Goal: Task Accomplishment & Management: Use online tool/utility

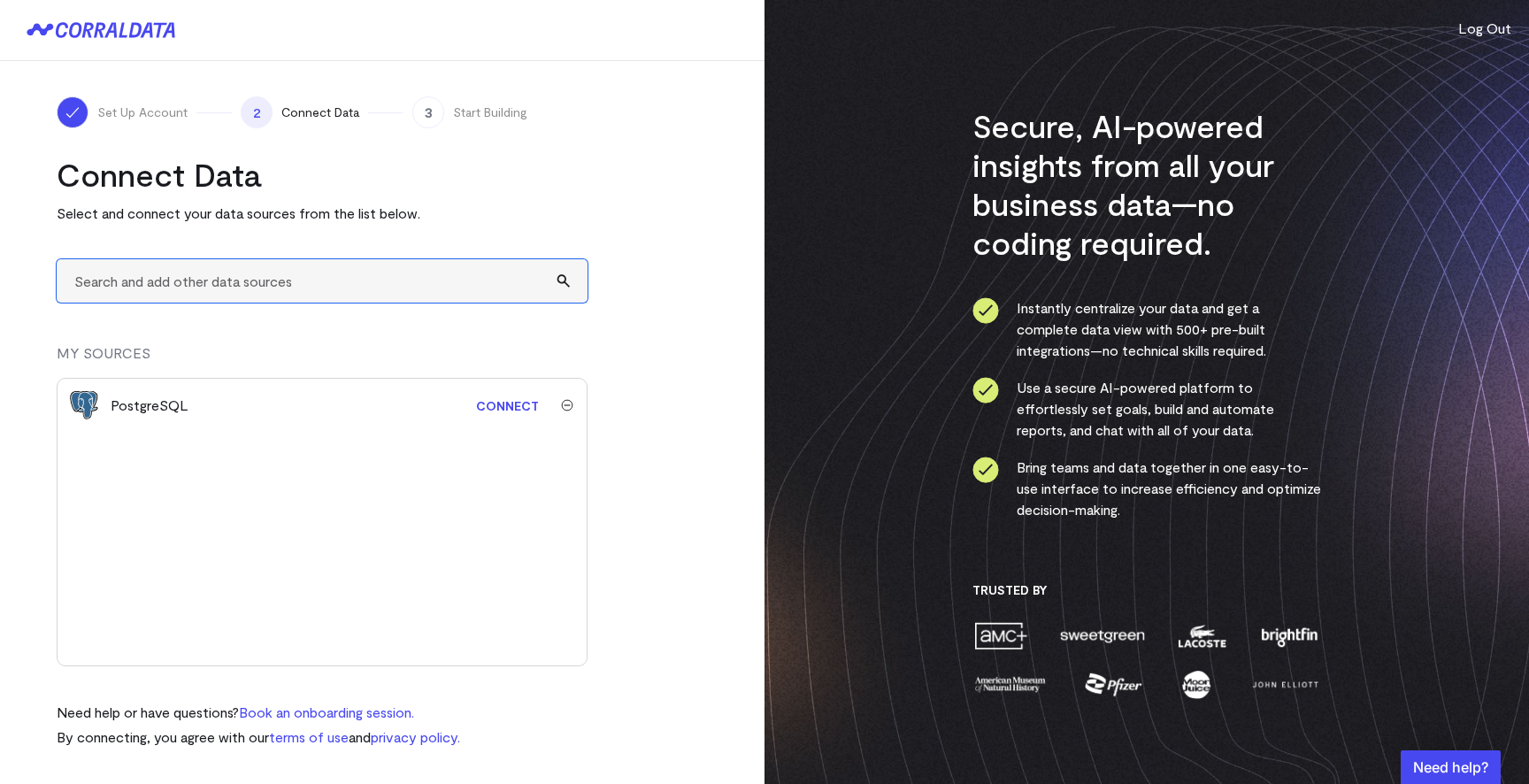
click at [321, 290] on input "text" at bounding box center [322, 280] width 531 height 43
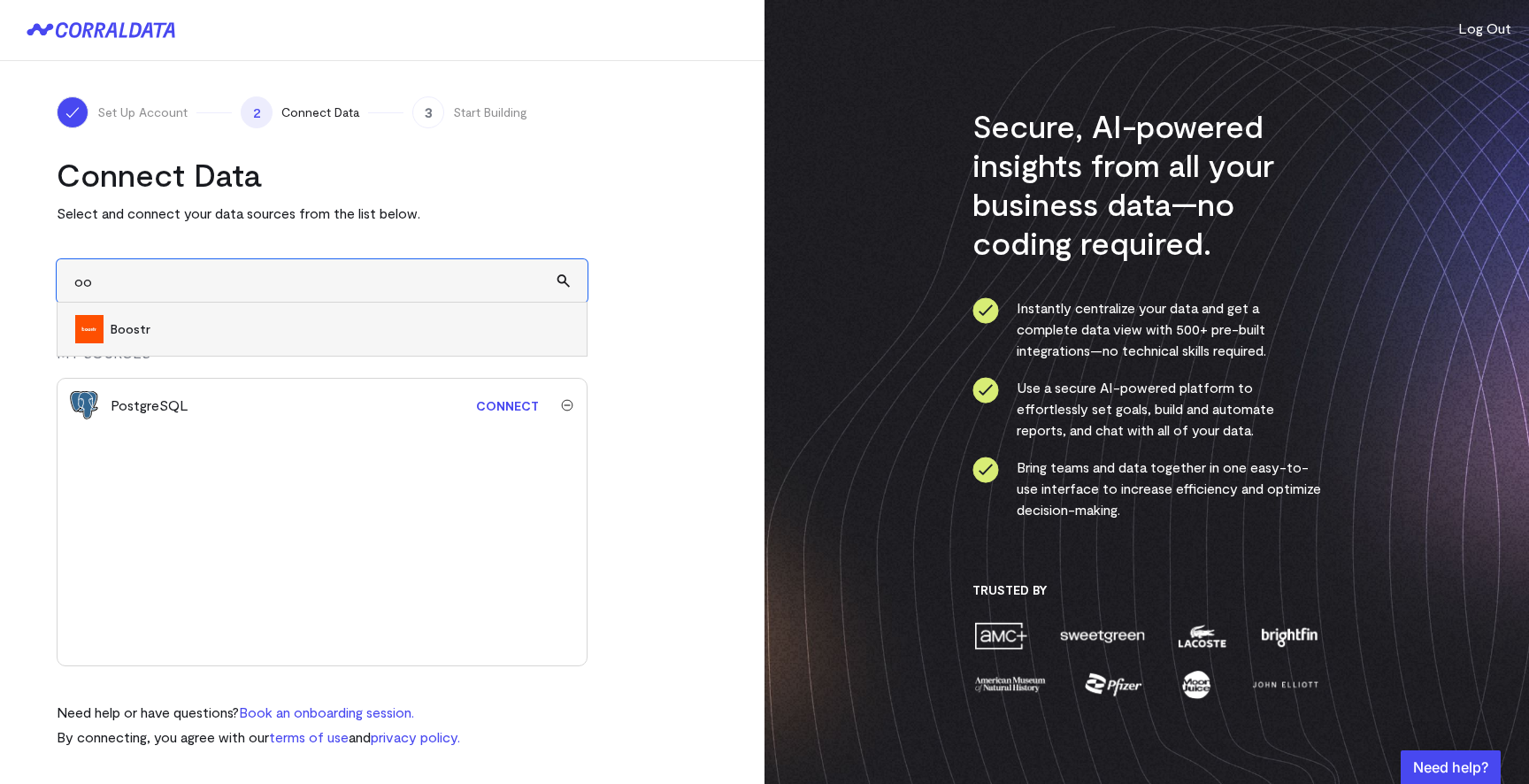
type input "o"
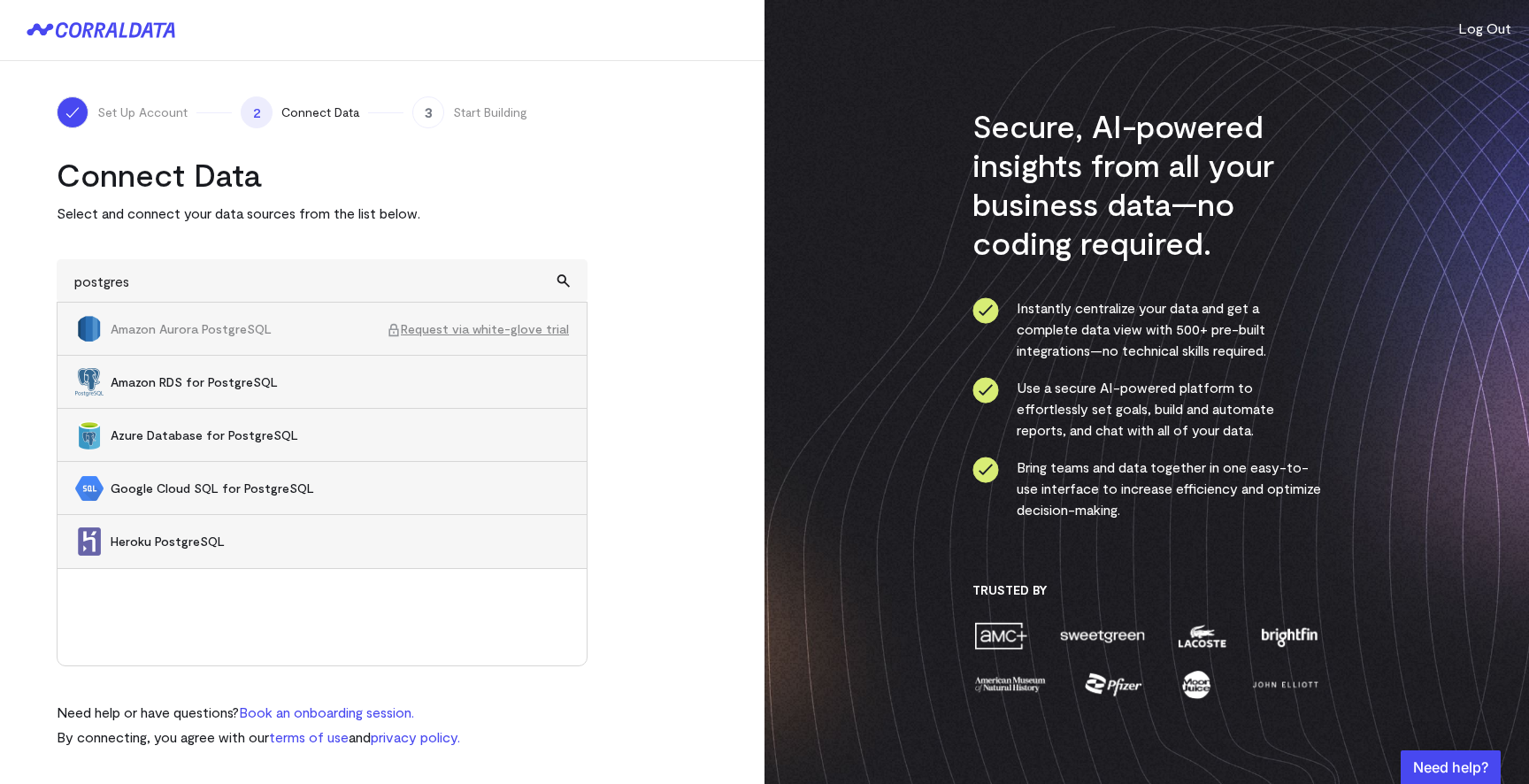
click at [370, 378] on span "Amazon RDS for PostgreSQL" at bounding box center [340, 382] width 459 height 17
type input "Amazon RDS for PostgreSQL"
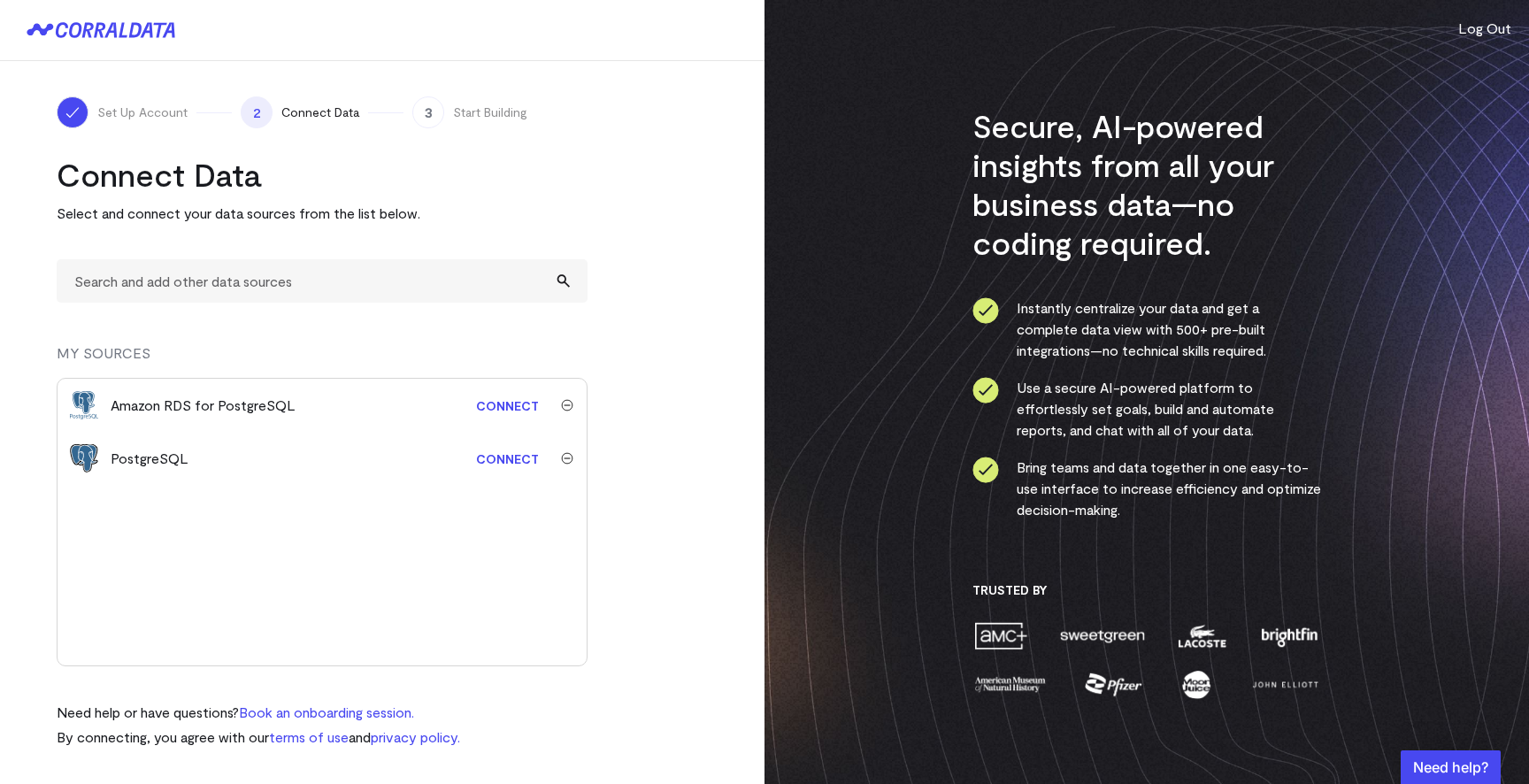
click at [561, 462] on img "submit" at bounding box center [567, 458] width 12 height 12
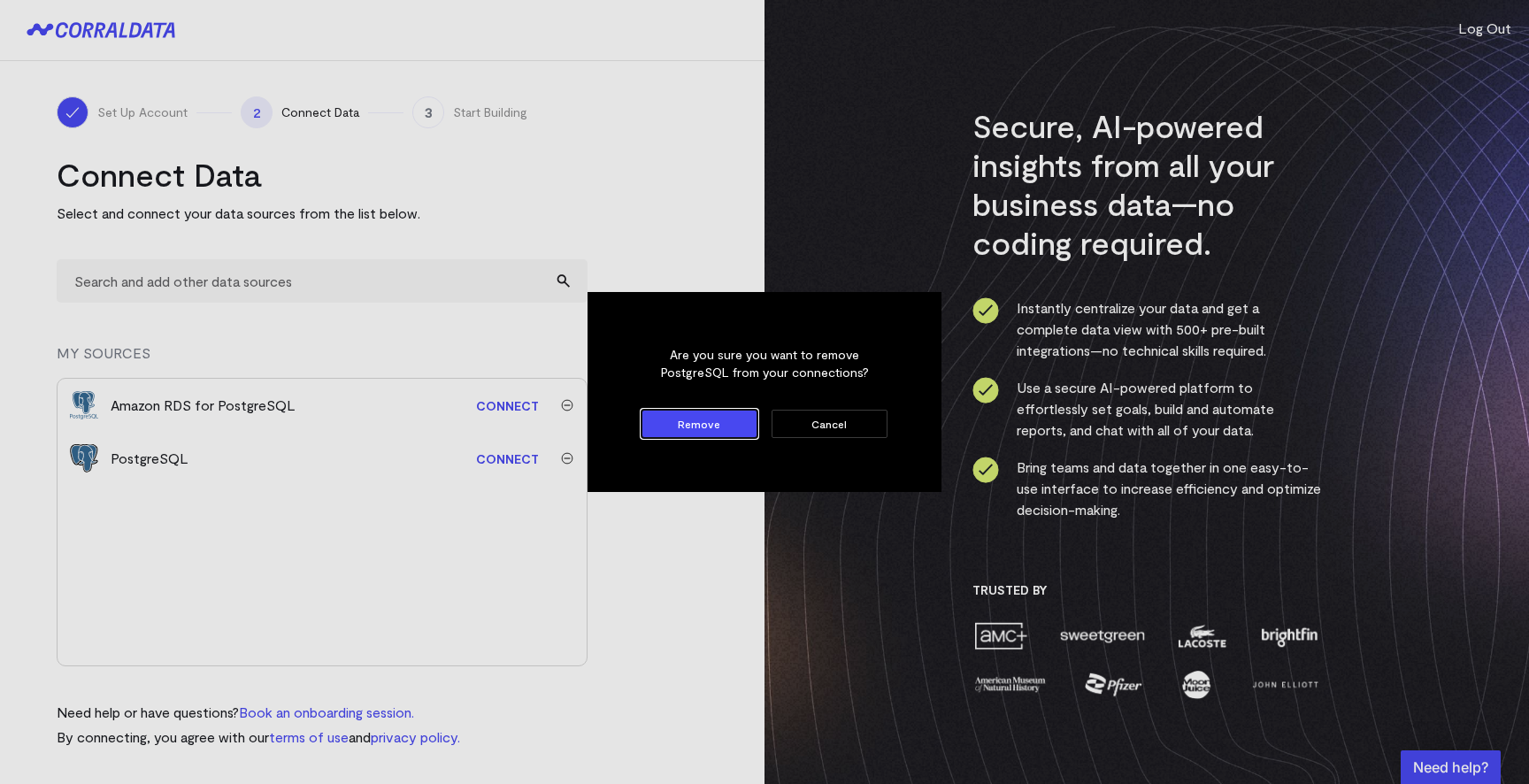
click at [697, 432] on button "Remove" at bounding box center [699, 424] width 116 height 29
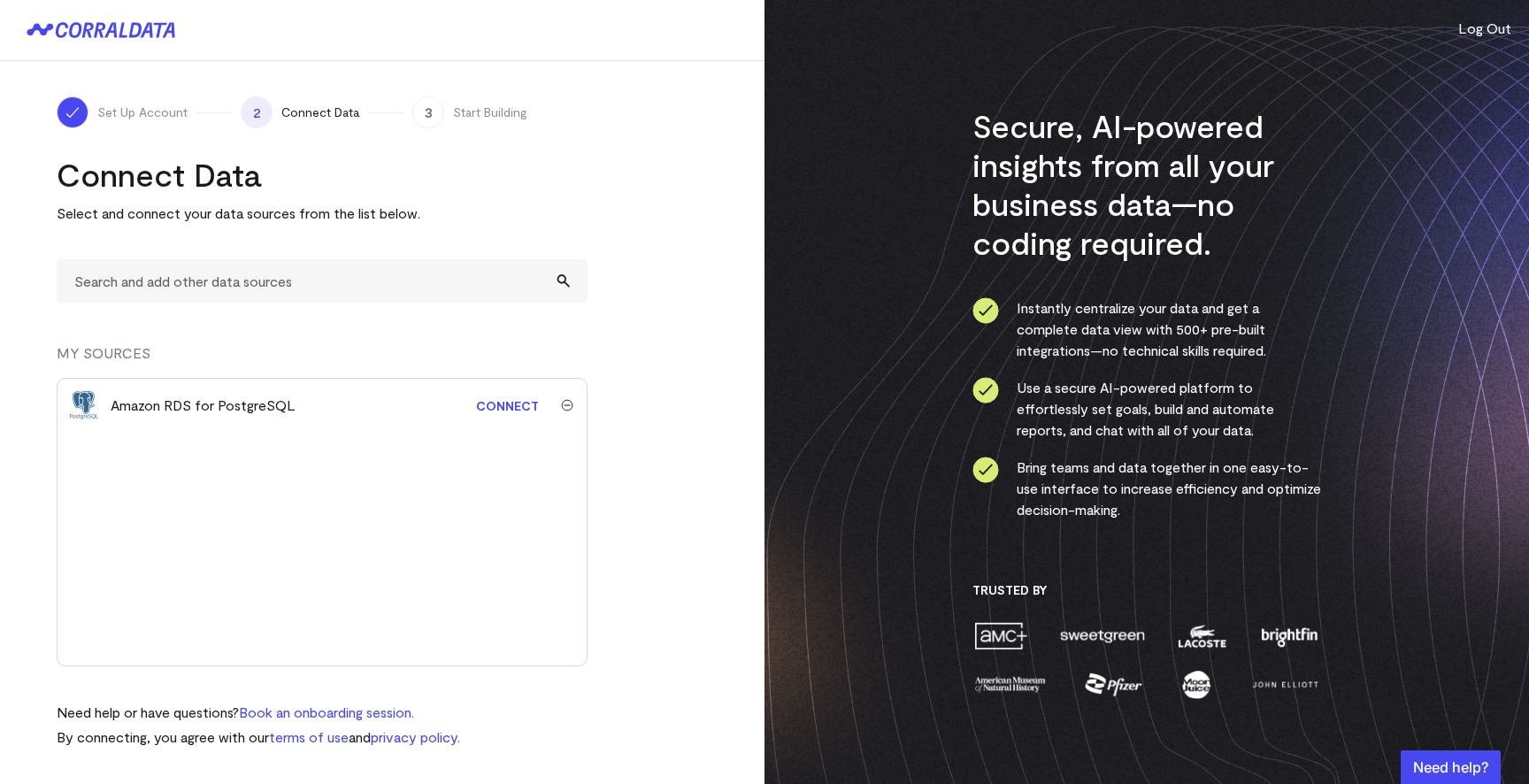
click at [501, 410] on link "Connect" at bounding box center [508, 406] width 81 height 33
click at [122, 36] on icon at bounding box center [91, 30] width 72 height 16
click at [176, 291] on input "text" at bounding box center [322, 280] width 531 height 43
type input "o"
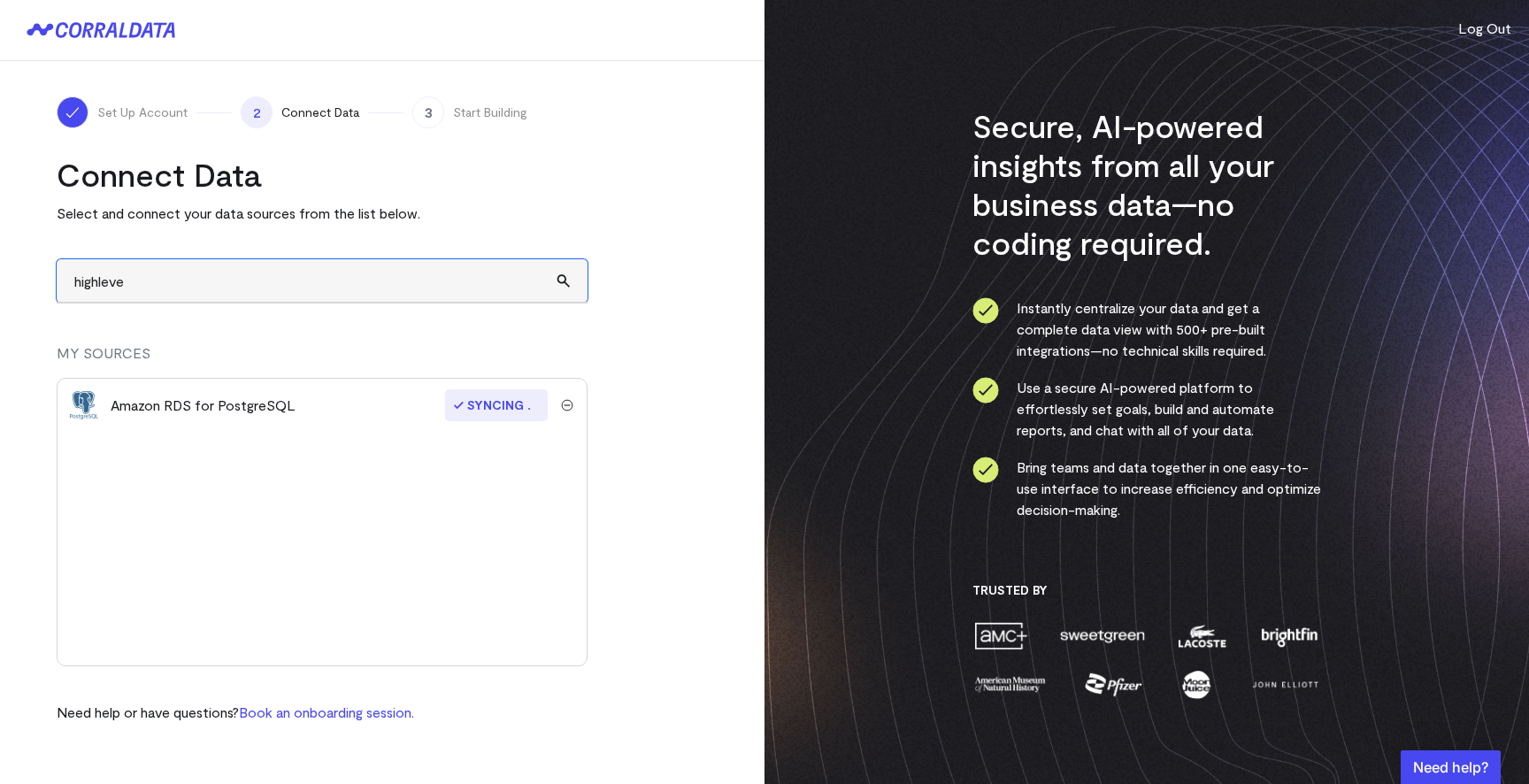
type input "highlevel"
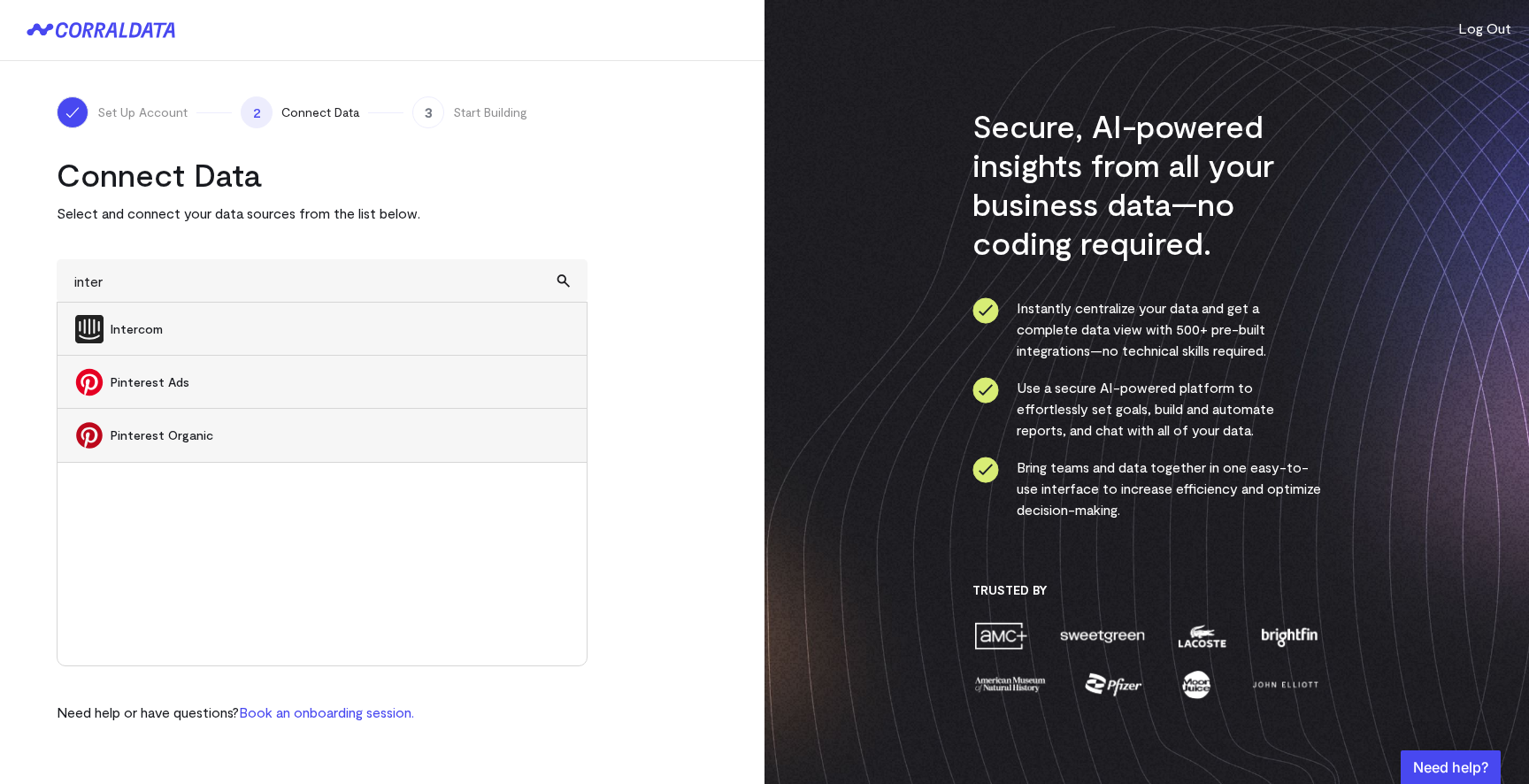
click at [124, 325] on span "Intercom" at bounding box center [340, 329] width 459 height 17
type input "Intercom"
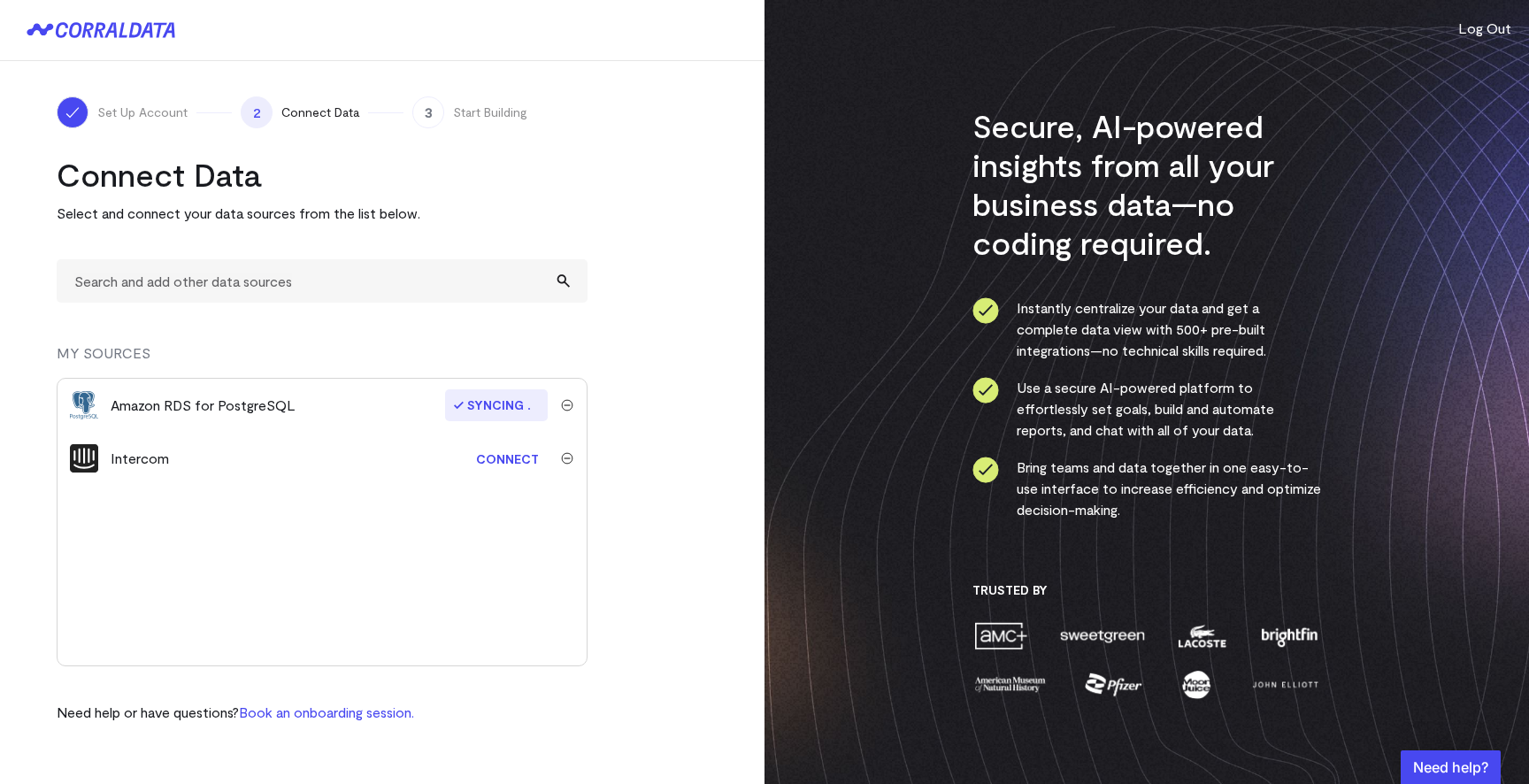
click at [482, 457] on link "Connect" at bounding box center [508, 459] width 81 height 33
click at [316, 263] on input "text" at bounding box center [322, 280] width 531 height 43
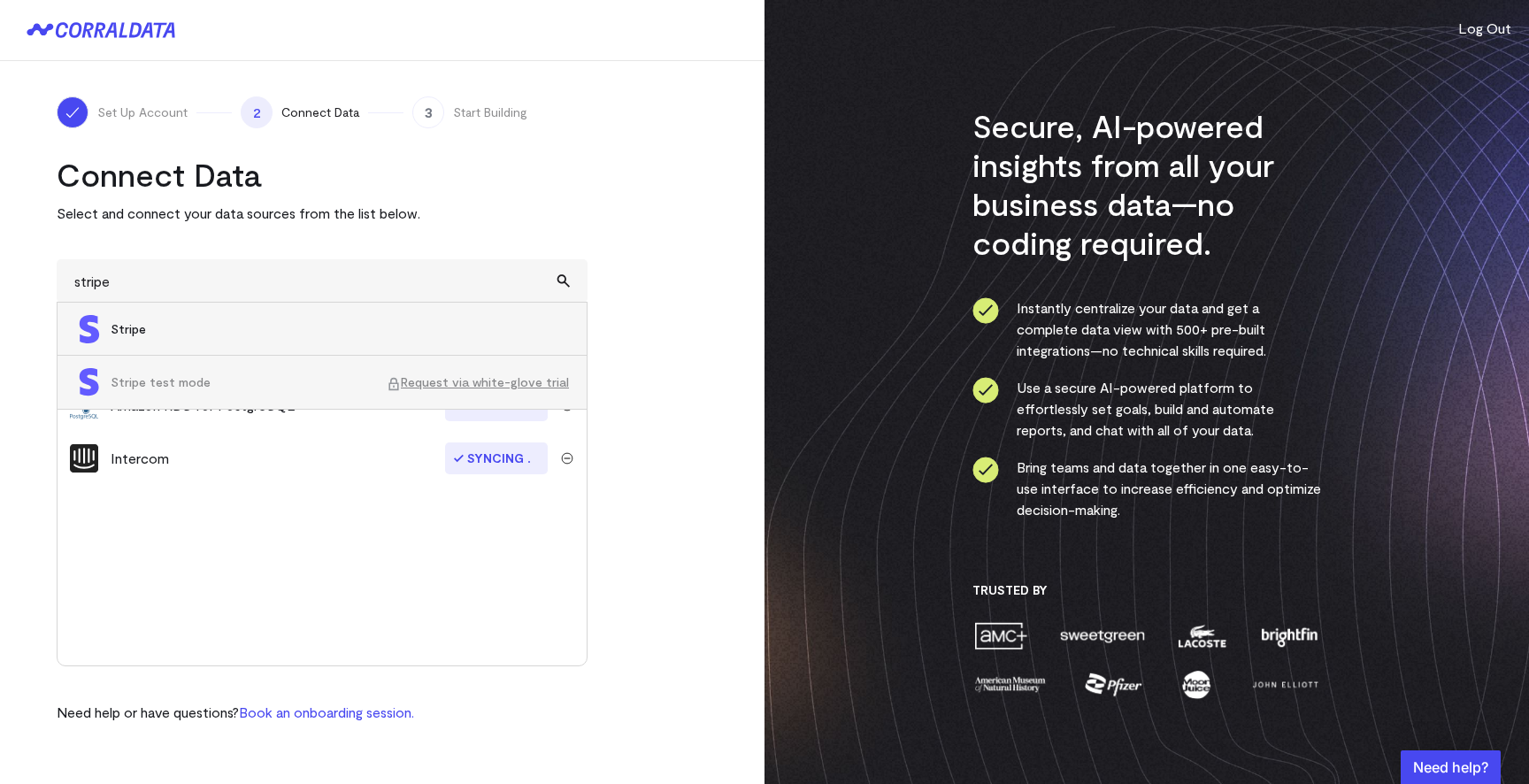
click at [324, 321] on span "Stripe" at bounding box center [340, 329] width 459 height 17
type input "Stripe"
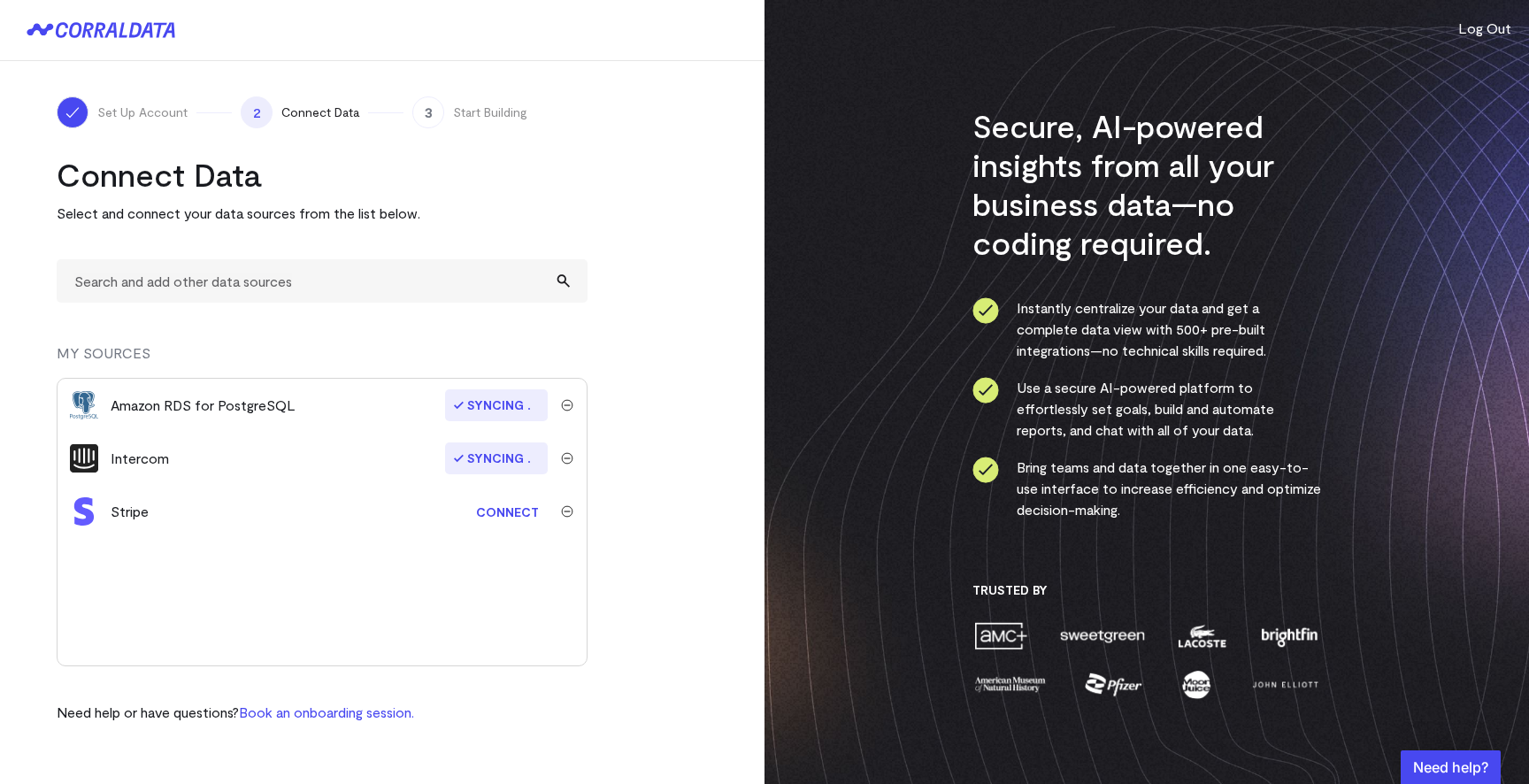
click at [514, 520] on link "Connect" at bounding box center [508, 511] width 81 height 33
click at [371, 275] on input "text" at bounding box center [322, 280] width 531 height 43
type input "lead"
type input "gohighlevel"
type input "slack"
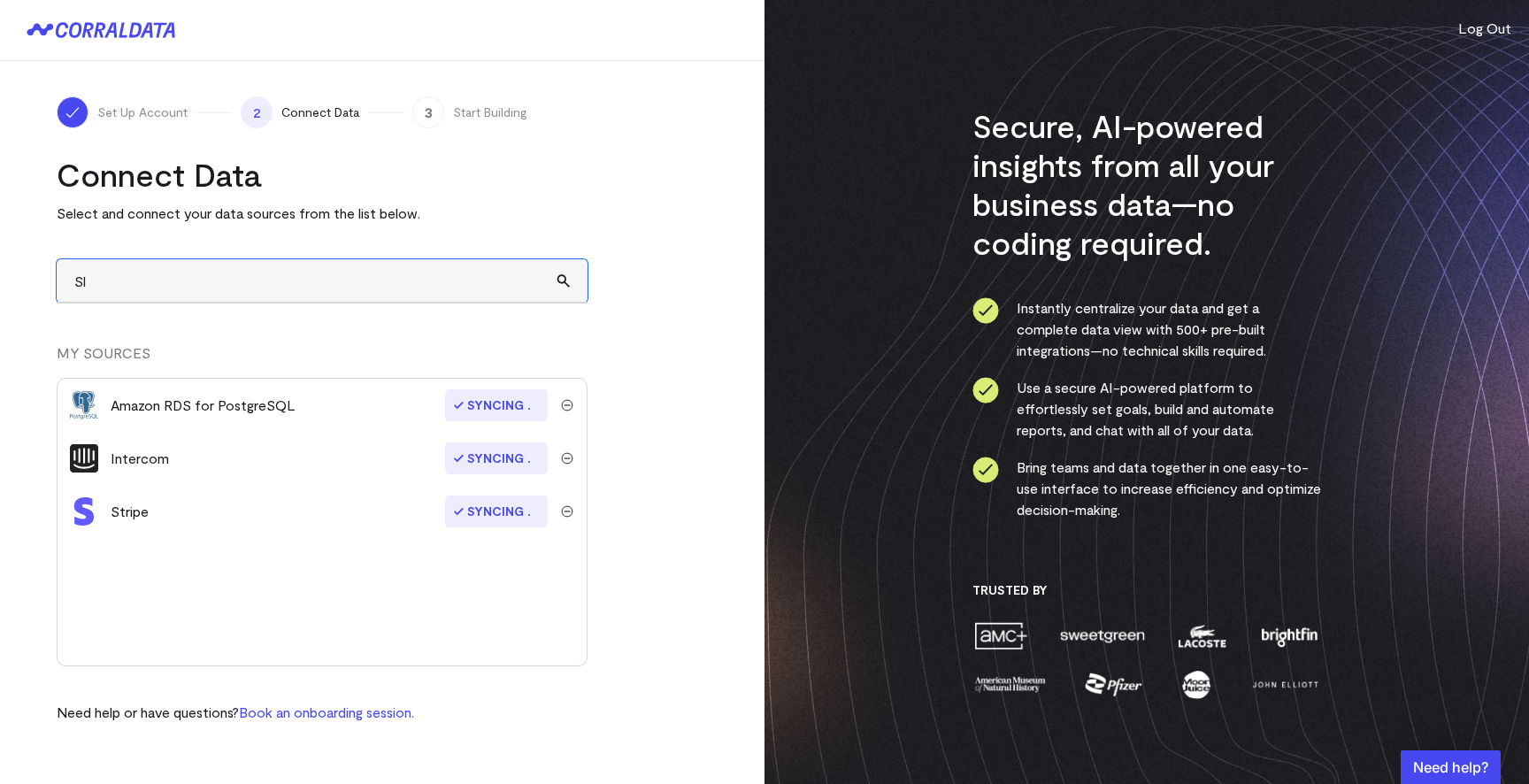
type input "S"
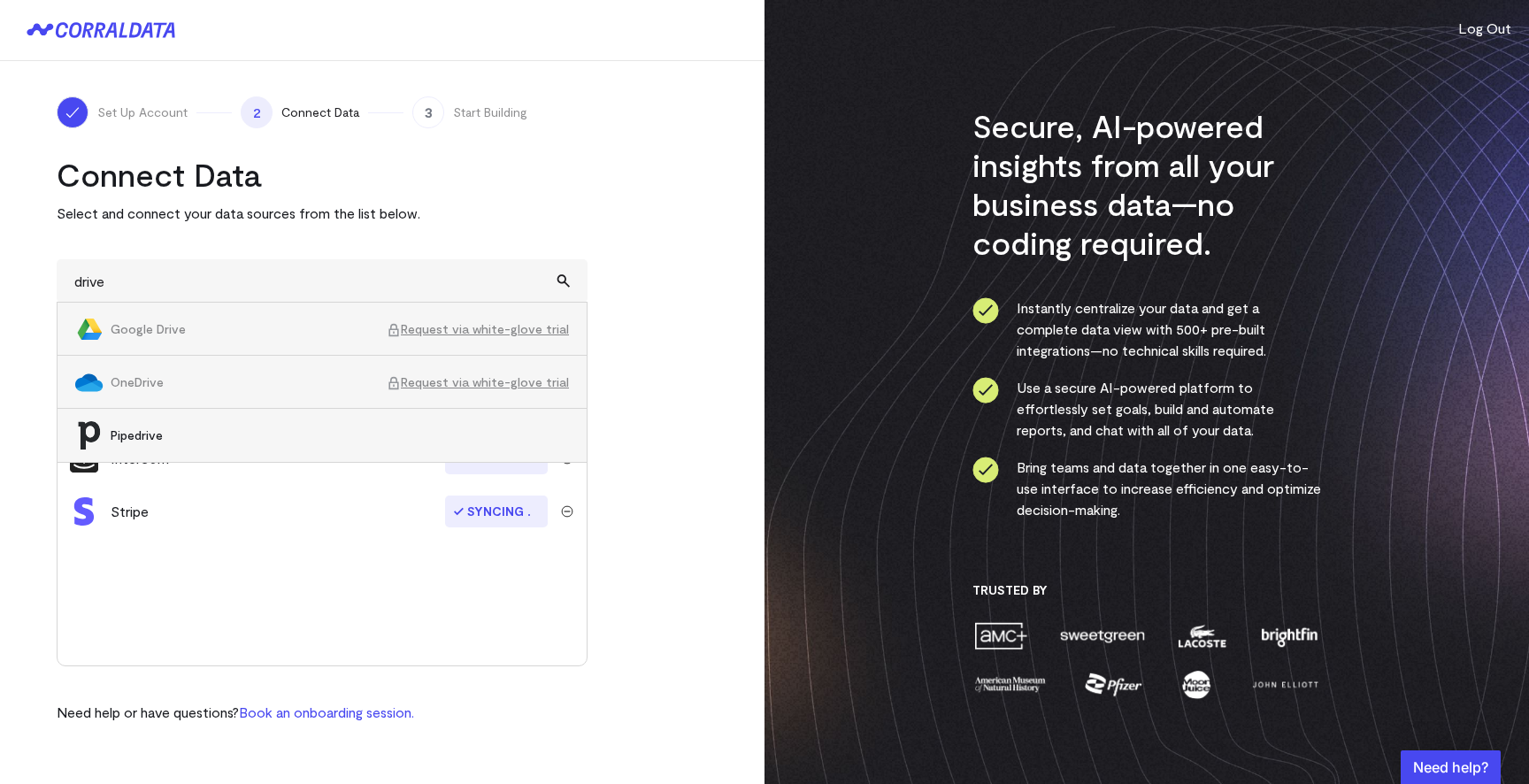
click at [277, 327] on span "Google Drive" at bounding box center [249, 329] width 276 height 17
type input "Google DriveRequest via white-glove trial"
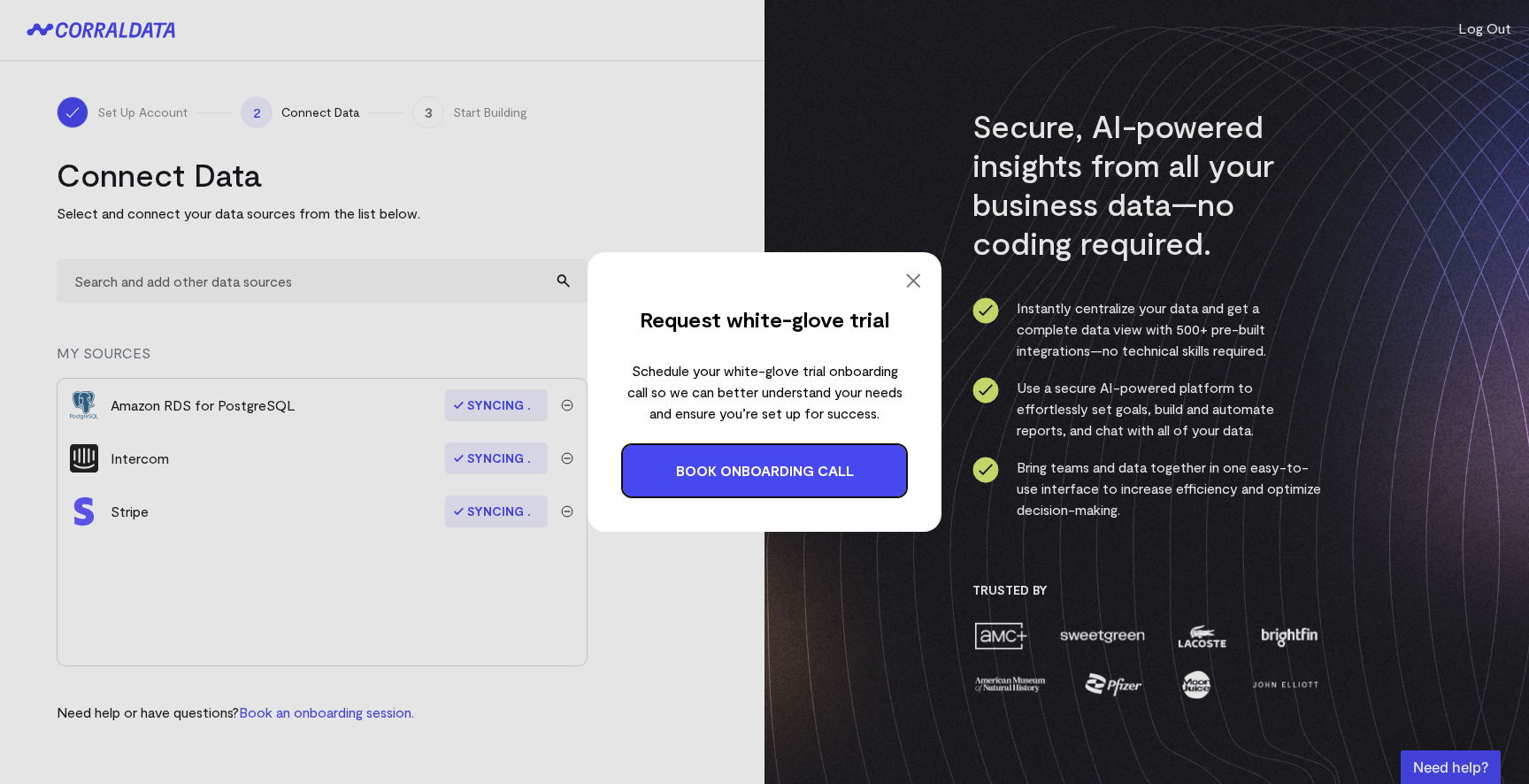
click at [908, 273] on img at bounding box center [914, 280] width 21 height 21
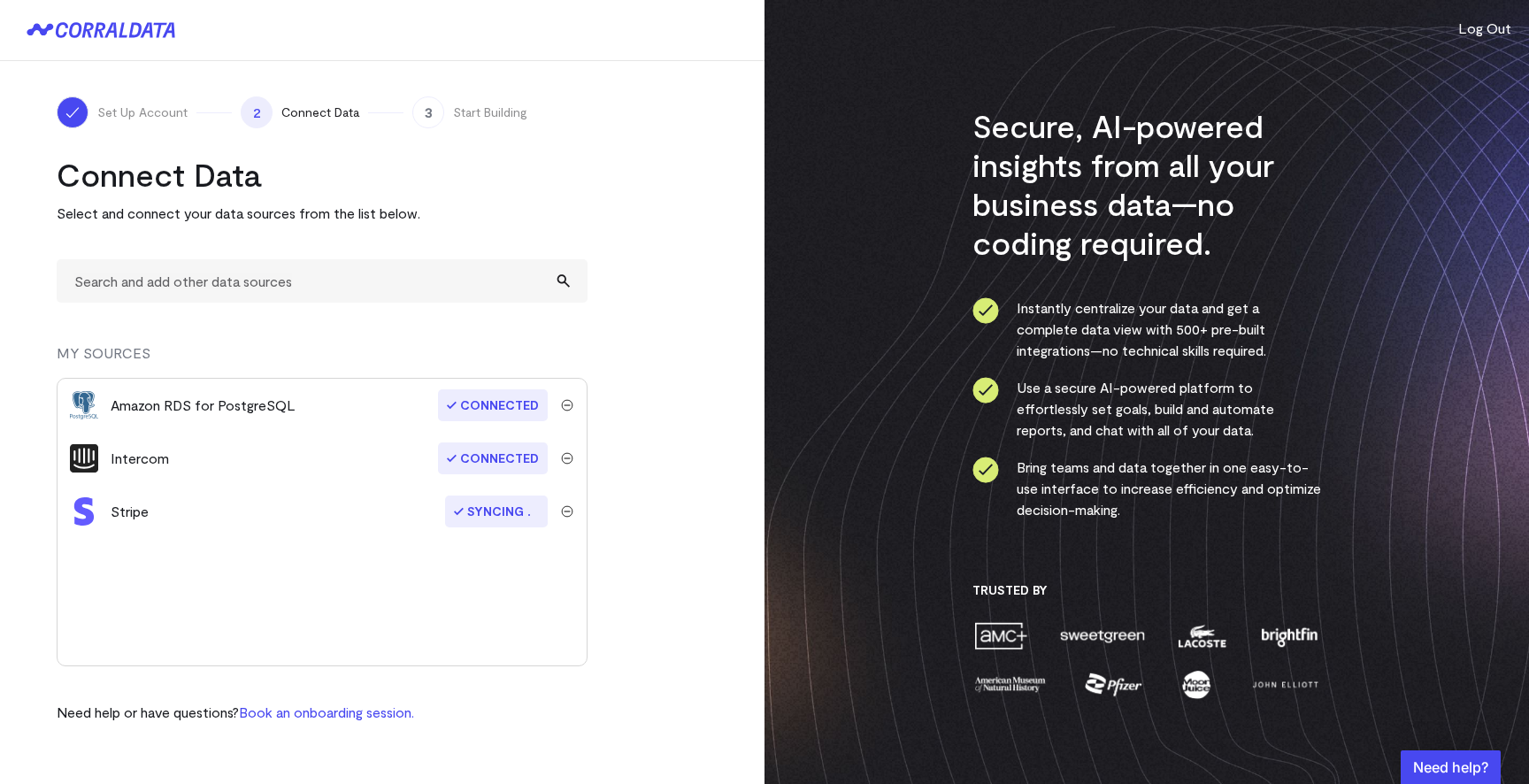
click at [506, 510] on span "Syncing" at bounding box center [496, 511] width 103 height 32
click at [205, 271] on input "text" at bounding box center [322, 280] width 531 height 43
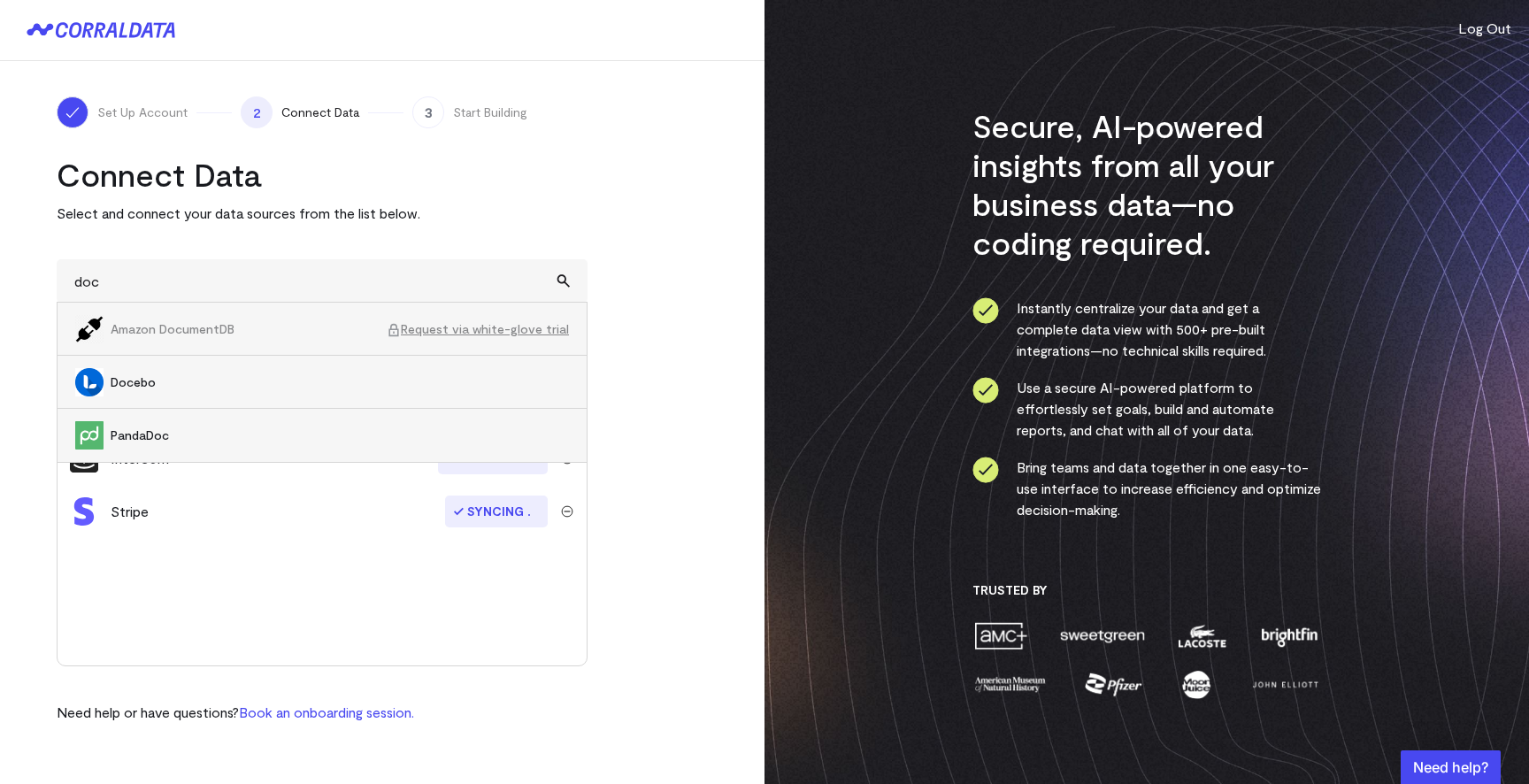
click at [210, 392] on li "Docebo" at bounding box center [322, 382] width 529 height 53
type input "Docebo"
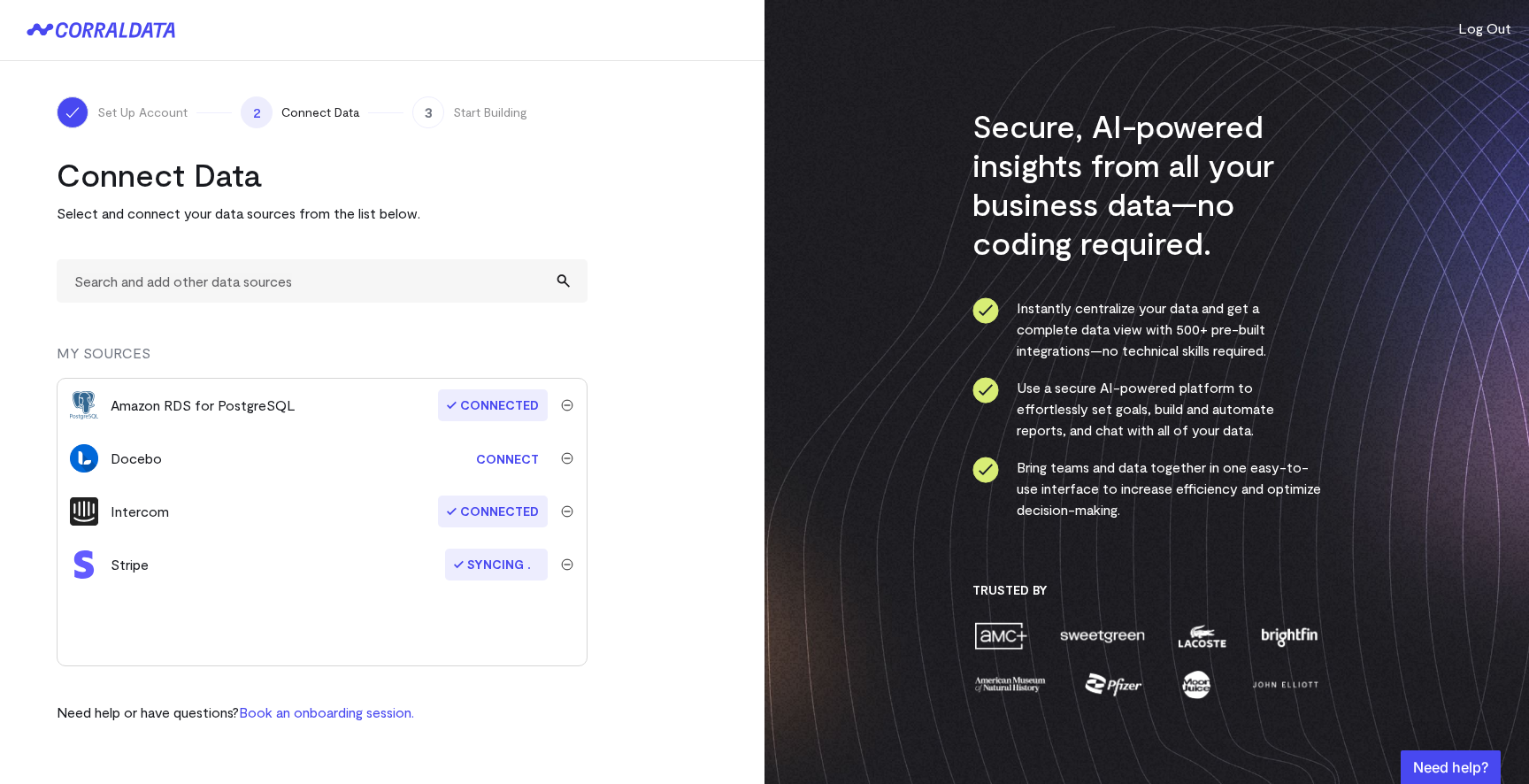
click at [568, 458] on img "submit" at bounding box center [567, 458] width 12 height 12
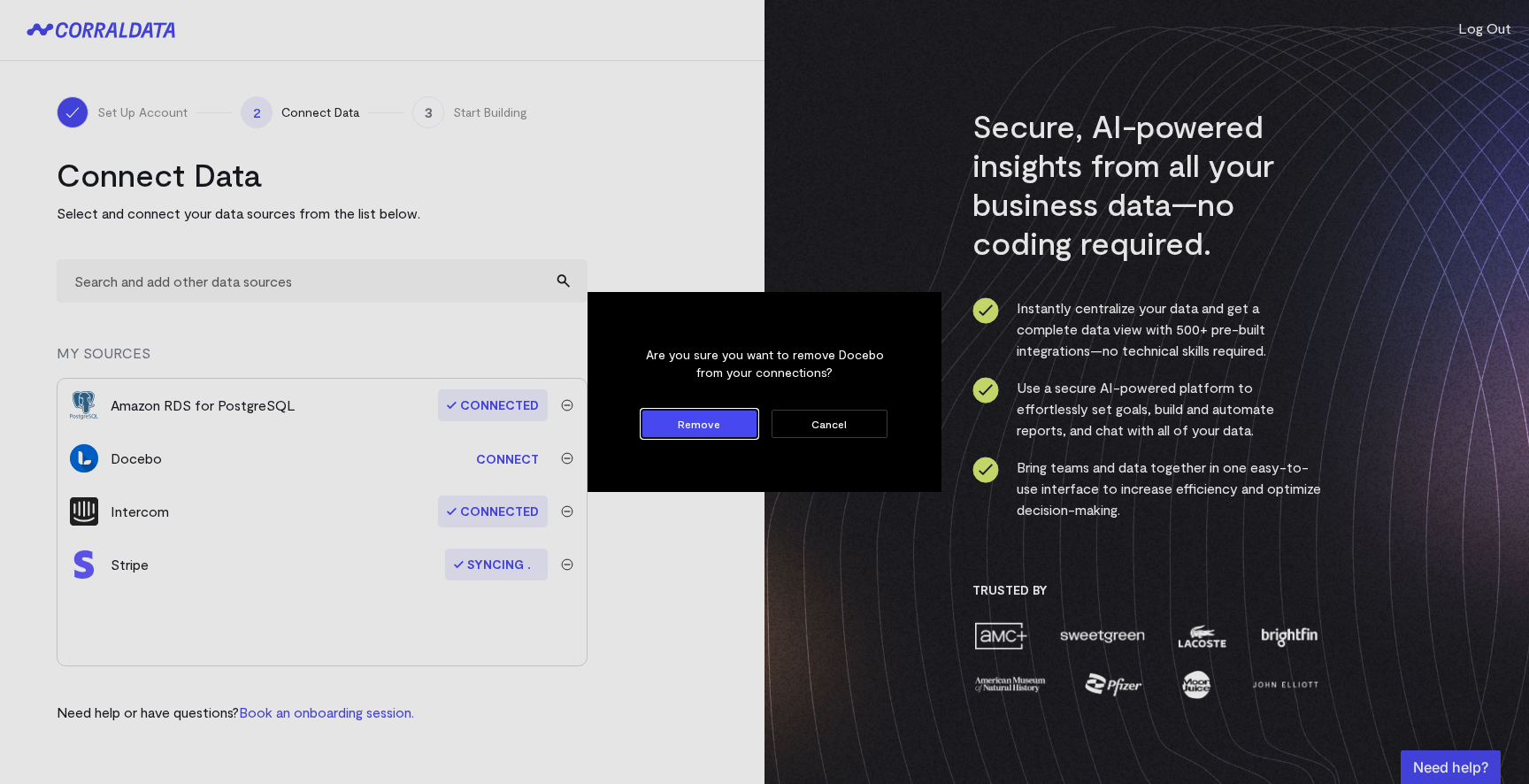
click at [696, 447] on form "Are you sure you want to remove Docebo from your connections? Remove Cancel" at bounding box center [765, 392] width 275 height 120
click at [696, 438] on form "Are you sure you want to remove Docebo from your connections? Remove Cancel" at bounding box center [765, 392] width 275 height 120
click at [705, 426] on button "Remove" at bounding box center [699, 424] width 116 height 29
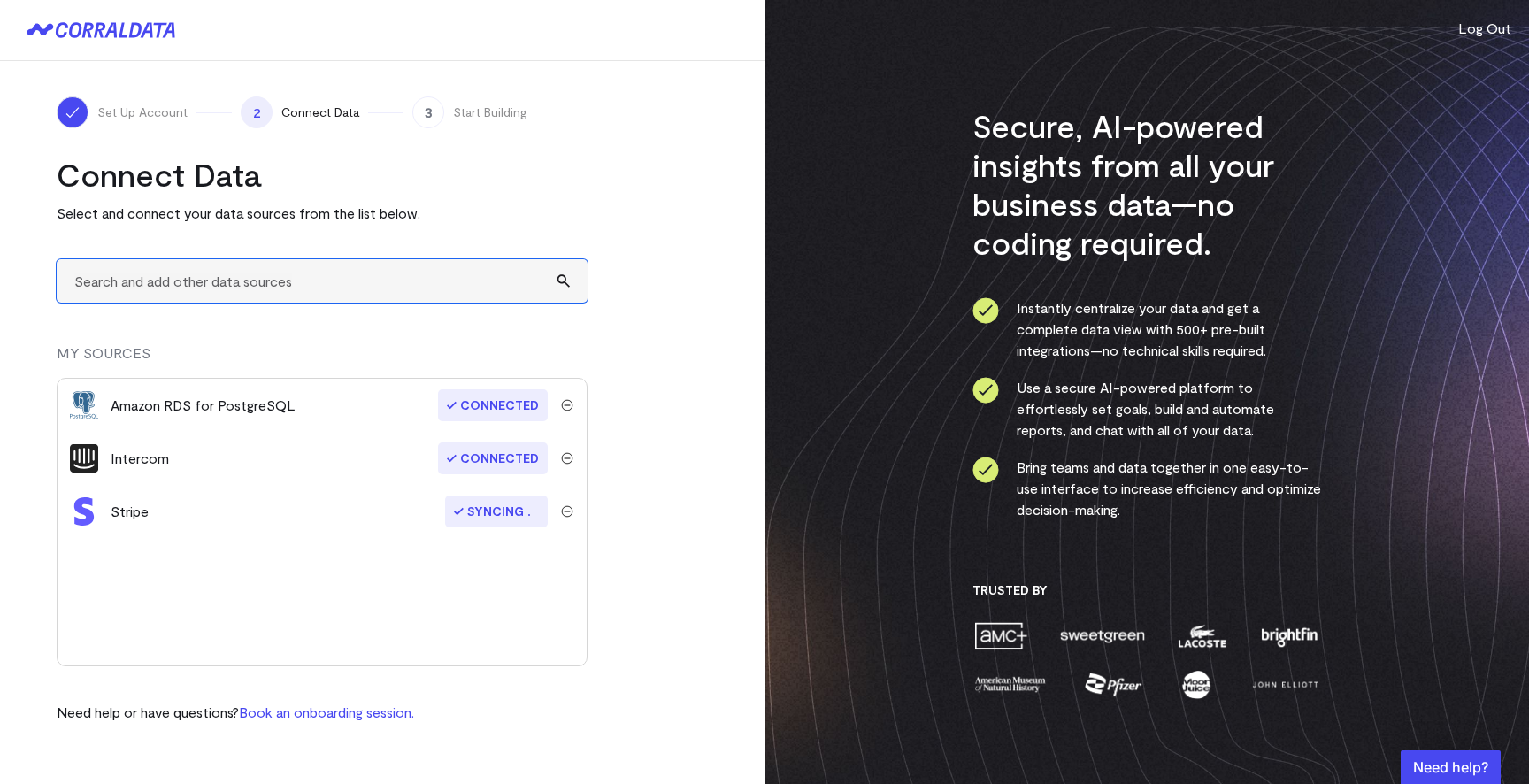
click at [232, 271] on input "text" at bounding box center [322, 280] width 531 height 43
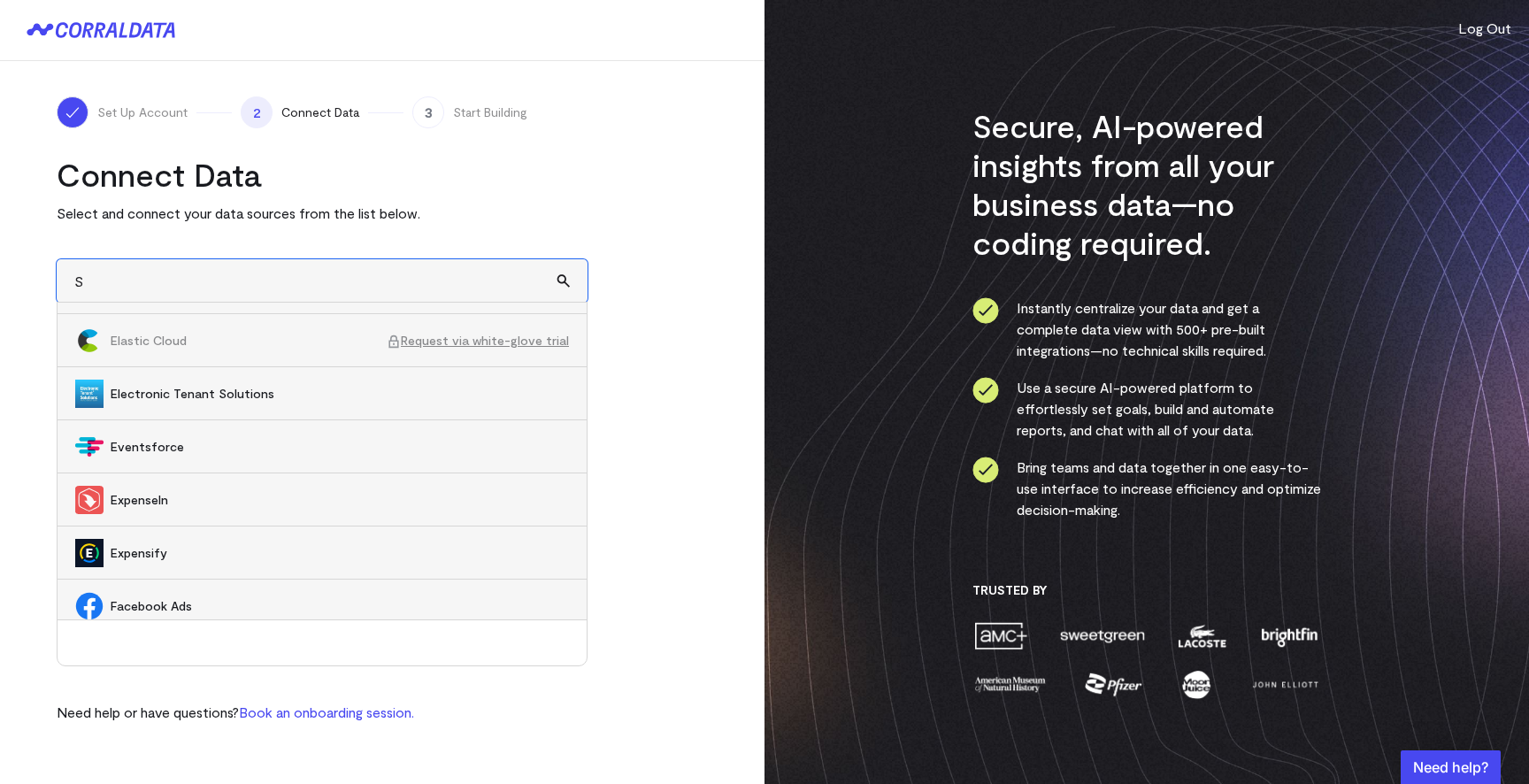
scroll to position [4217, 0]
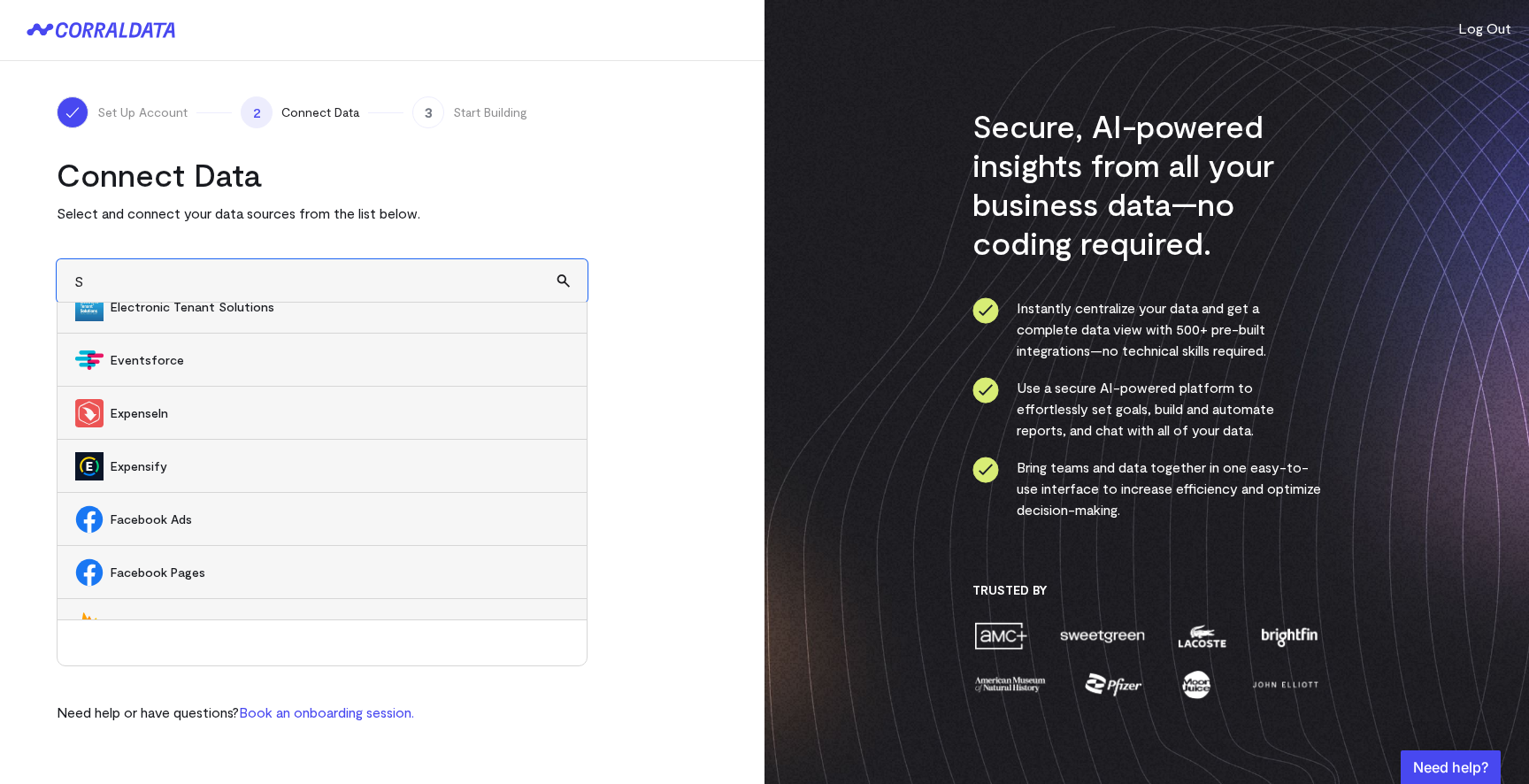
type input "S"
click at [774, 449] on div "Secure, AI-powered insights from all your business data—no coding required. Ins…" at bounding box center [1147, 392] width 765 height 784
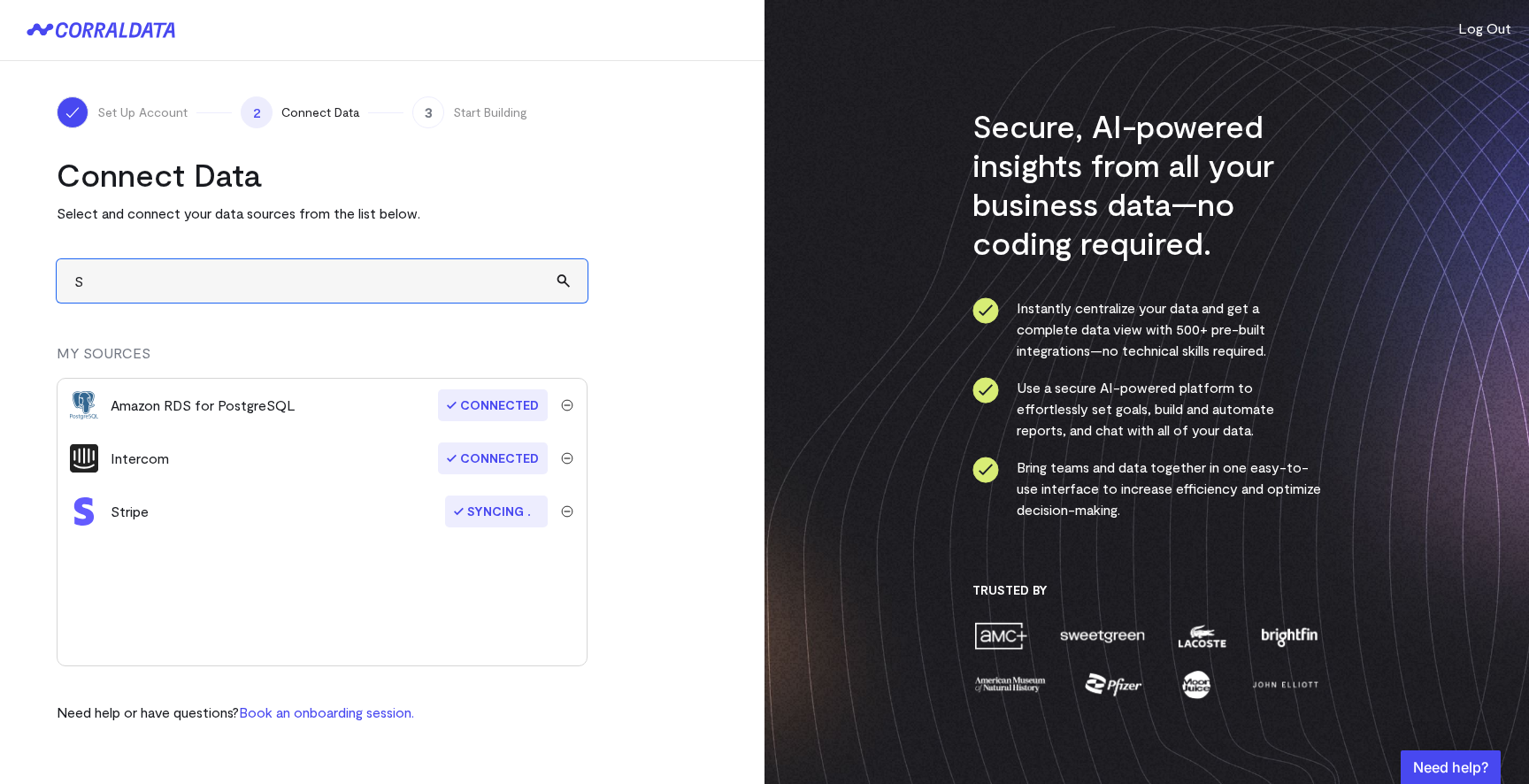
click at [183, 277] on input "S" at bounding box center [322, 280] width 531 height 43
type input "d"
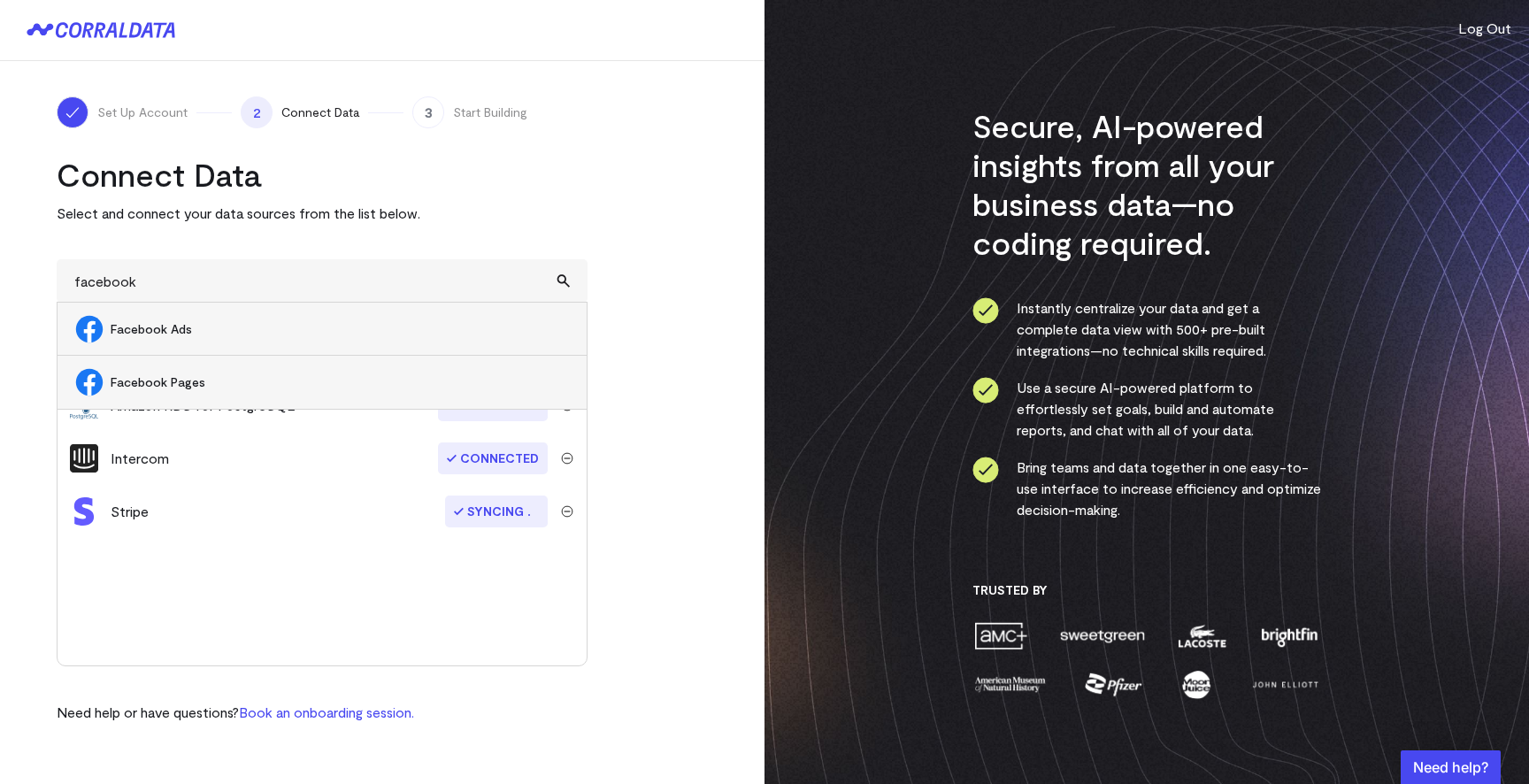
click at [194, 385] on span "Facebook Pages" at bounding box center [340, 382] width 459 height 17
type input "Facebook Pages"
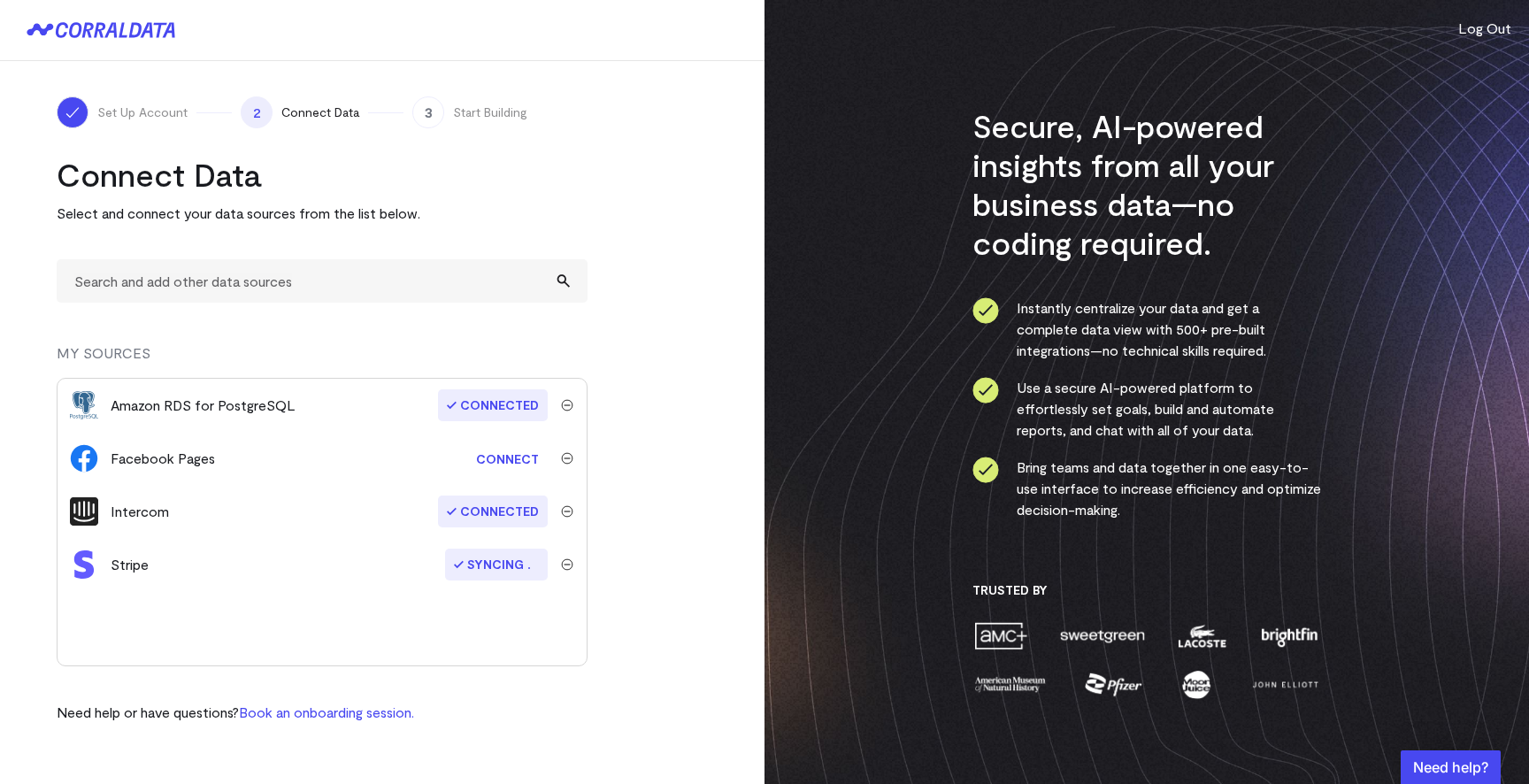
click at [510, 458] on link "Connect" at bounding box center [508, 459] width 81 height 33
click at [138, 32] on icon at bounding box center [135, 31] width 12 height 15
click at [789, 261] on div "Secure, AI-powered insights from all your business data—no coding required. Ins…" at bounding box center [1147, 392] width 765 height 784
click at [566, 462] on img "submit" at bounding box center [567, 458] width 12 height 12
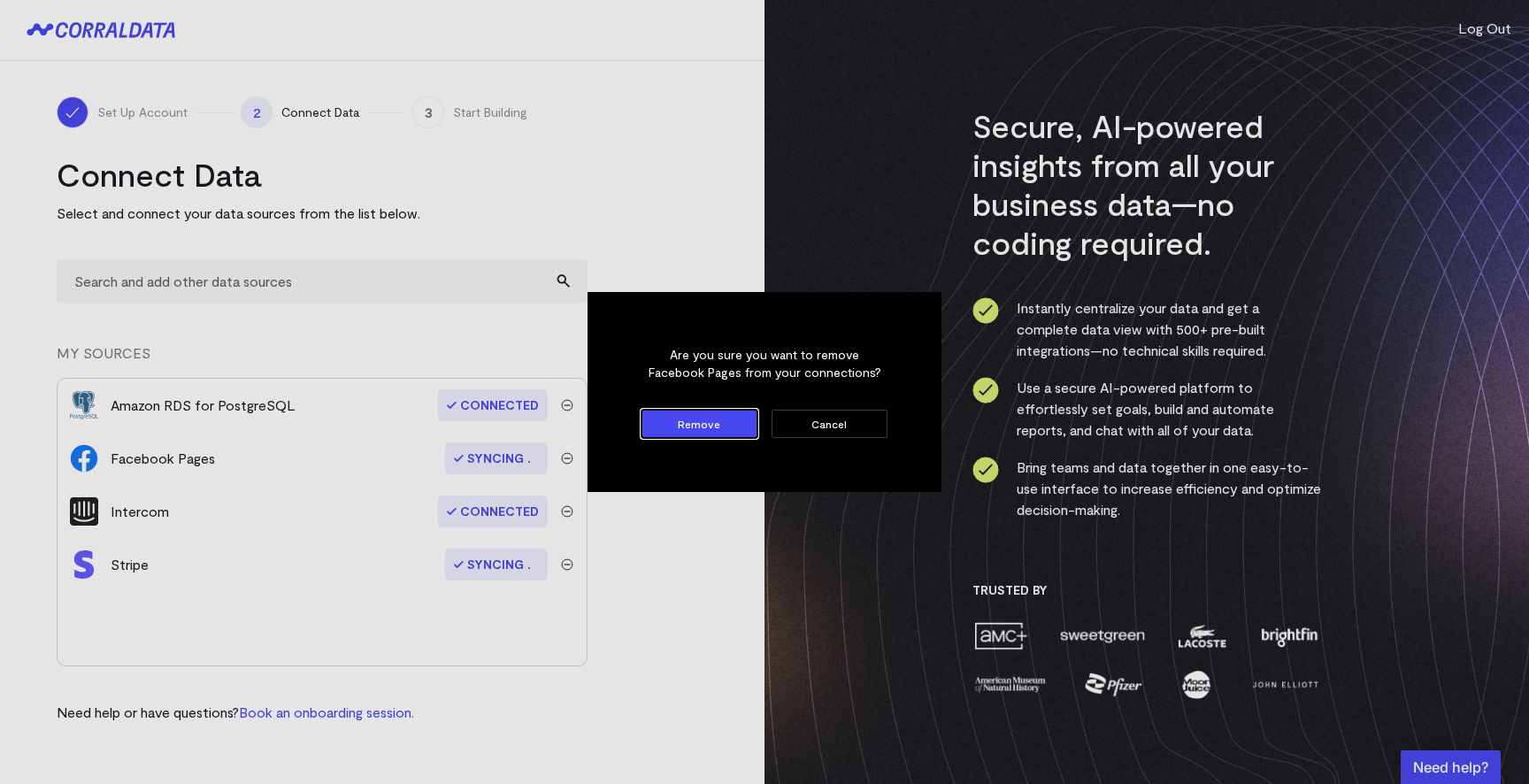
click at [679, 423] on button "Remove" at bounding box center [699, 424] width 116 height 29
